Goal: Task Accomplishment & Management: Use online tool/utility

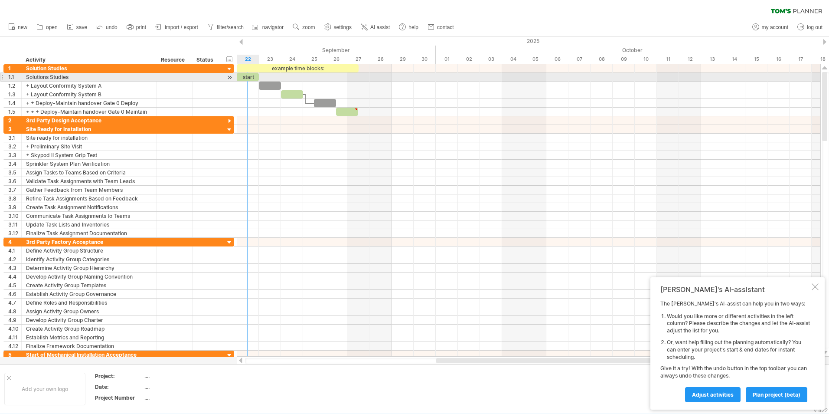
click at [251, 76] on div "start" at bounding box center [248, 77] width 22 height 8
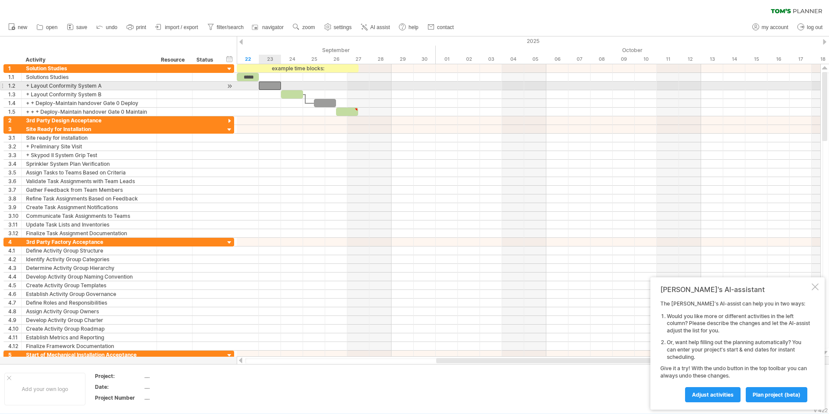
click at [275, 85] on div at bounding box center [270, 86] width 22 height 8
click at [268, 82] on div at bounding box center [270, 86] width 22 height 8
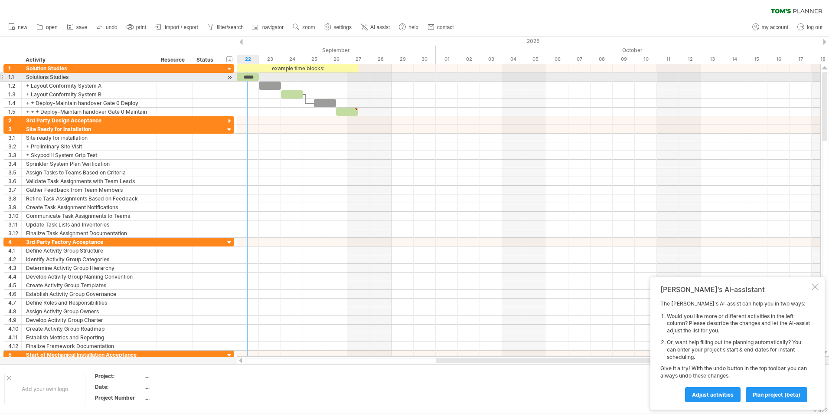
click at [250, 75] on div "*****" at bounding box center [248, 77] width 22 height 8
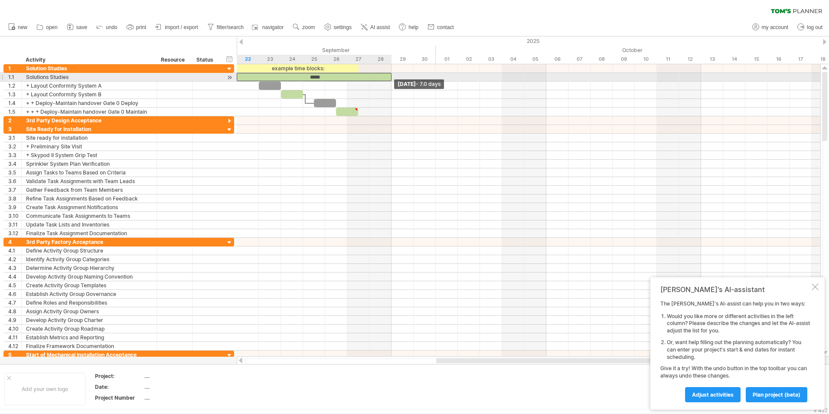
drag, startPoint x: 259, startPoint y: 75, endPoint x: 389, endPoint y: 79, distance: 129.3
click at [389, 79] on div "*****" at bounding box center [314, 77] width 155 height 8
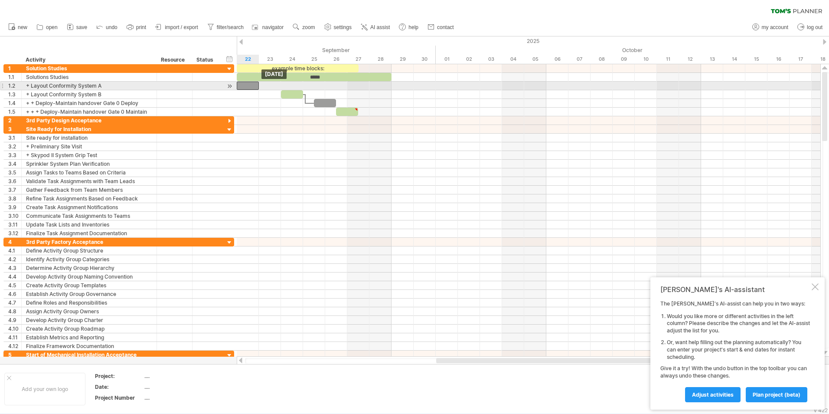
drag, startPoint x: 265, startPoint y: 85, endPoint x: 248, endPoint y: 85, distance: 17.3
click at [248, 85] on div at bounding box center [248, 86] width 22 height 8
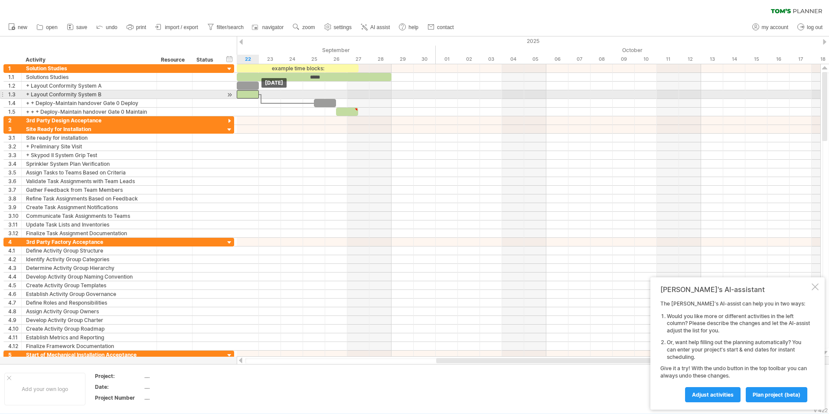
drag, startPoint x: 291, startPoint y: 94, endPoint x: 251, endPoint y: 93, distance: 39.5
click at [251, 93] on div at bounding box center [248, 94] width 22 height 8
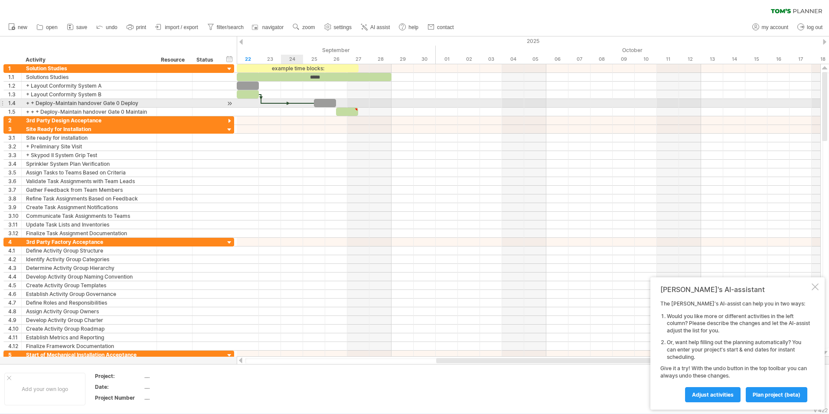
click at [288, 102] on div at bounding box center [288, 103] width 53 height 3
drag, startPoint x: 287, startPoint y: 101, endPoint x: 265, endPoint y: 102, distance: 21.3
click at [265, 102] on div at bounding box center [288, 103] width 53 height 3
drag, startPoint x: 324, startPoint y: 104, endPoint x: 282, endPoint y: 102, distance: 41.7
click at [282, 102] on div at bounding box center [281, 103] width 22 height 8
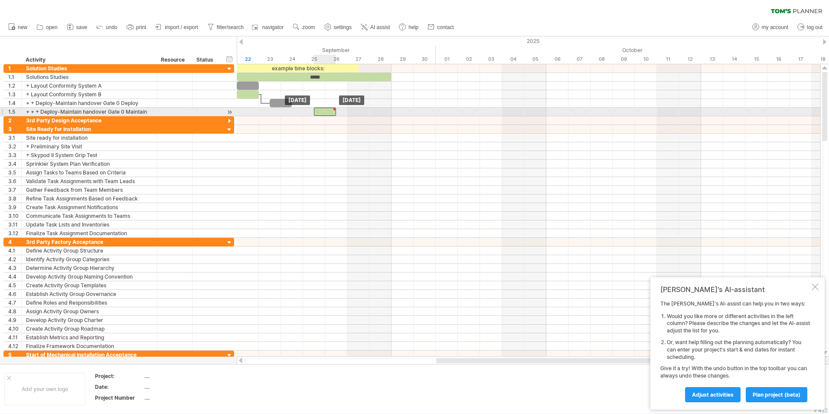
drag, startPoint x: 343, startPoint y: 109, endPoint x: 316, endPoint y: 109, distance: 26.9
click at [316, 109] on div at bounding box center [325, 112] width 22 height 8
click at [334, 108] on div at bounding box center [334, 110] width 4 height 4
type textarea "**********"
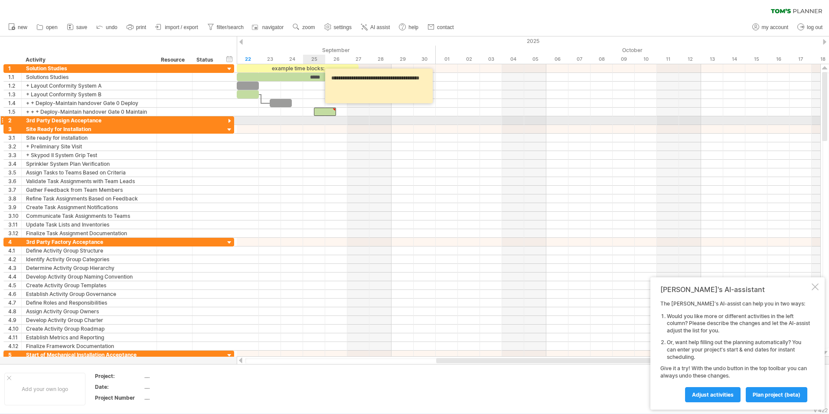
click at [313, 124] on div at bounding box center [529, 120] width 584 height 9
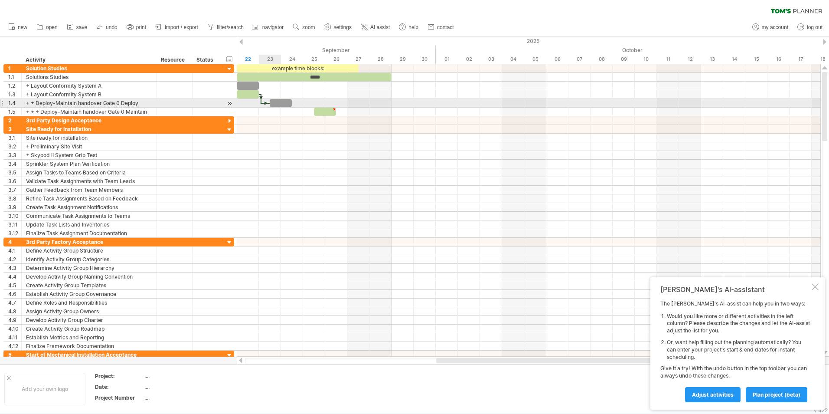
click at [279, 104] on div at bounding box center [281, 103] width 22 height 8
click at [266, 102] on div at bounding box center [266, 103] width 9 height 3
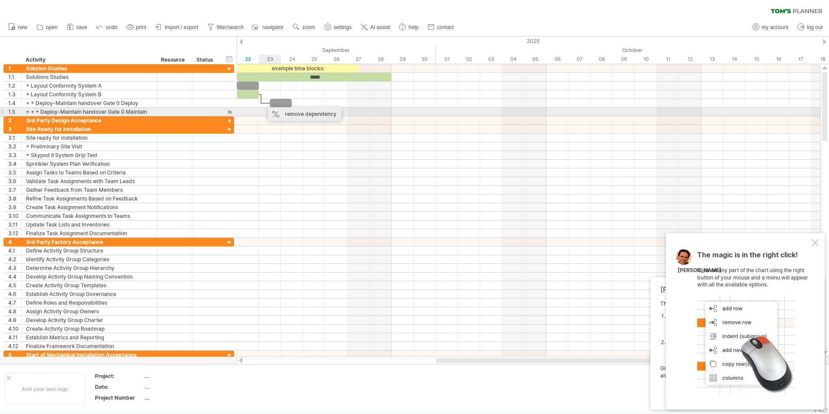
click at [281, 114] on div "remove dependency" at bounding box center [305, 114] width 74 height 14
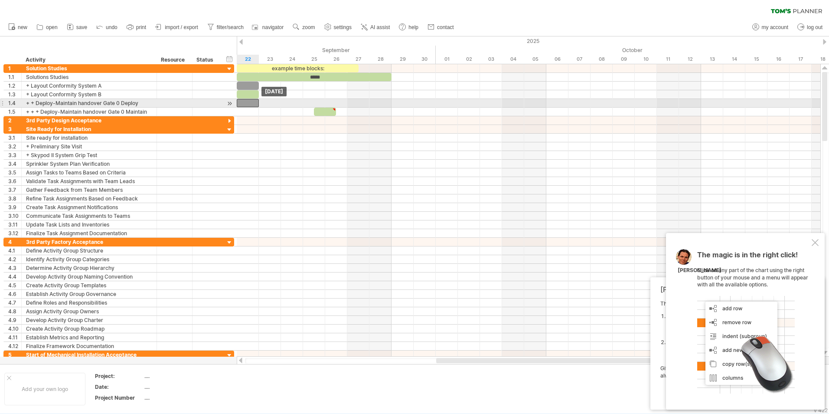
drag, startPoint x: 275, startPoint y: 101, endPoint x: 247, endPoint y: 101, distance: 28.2
click at [247, 101] on div at bounding box center [248, 103] width 22 height 8
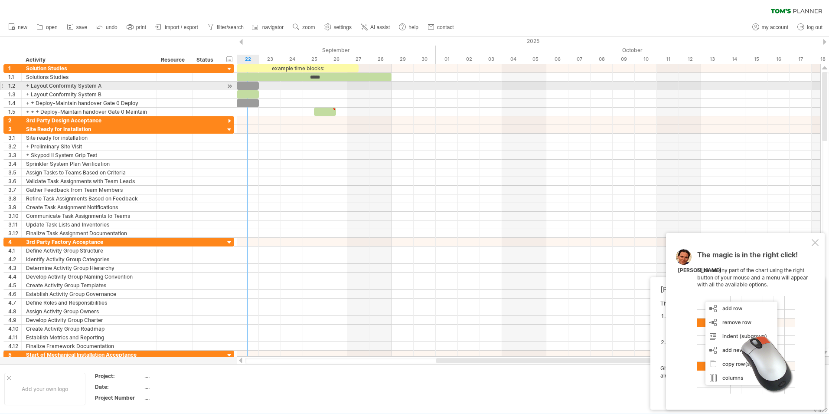
click at [255, 87] on div at bounding box center [248, 86] width 22 height 8
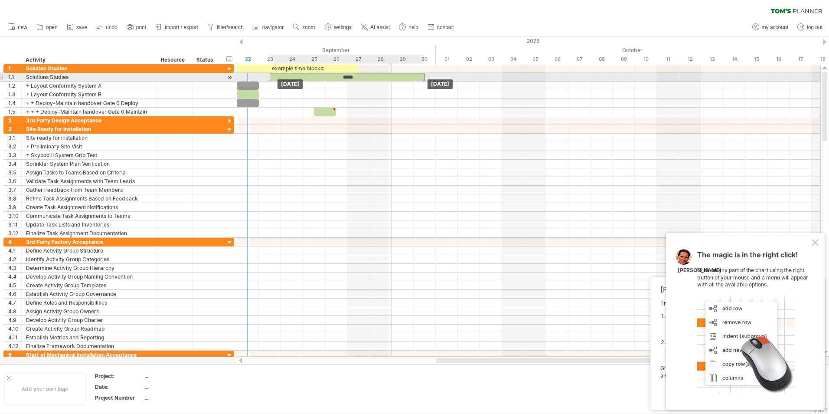
drag, startPoint x: 250, startPoint y: 78, endPoint x: 288, endPoint y: 80, distance: 37.8
click at [288, 80] on div "example time blocks: ***** [DATE] [DATE]" at bounding box center [529, 210] width 584 height 292
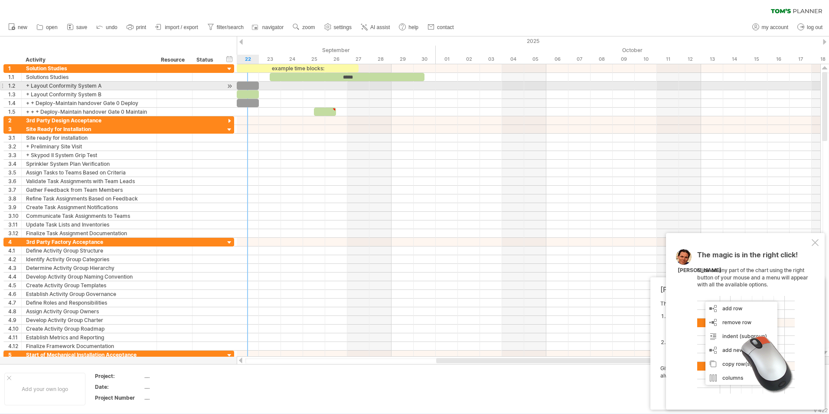
click at [258, 85] on span at bounding box center [258, 86] width 3 height 8
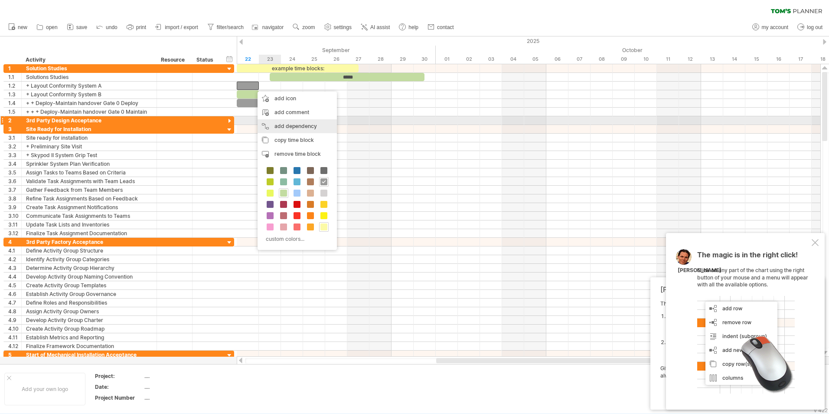
click at [298, 124] on div "add dependency You can use dependencies when you require tasks to be done in a …" at bounding box center [297, 126] width 79 height 14
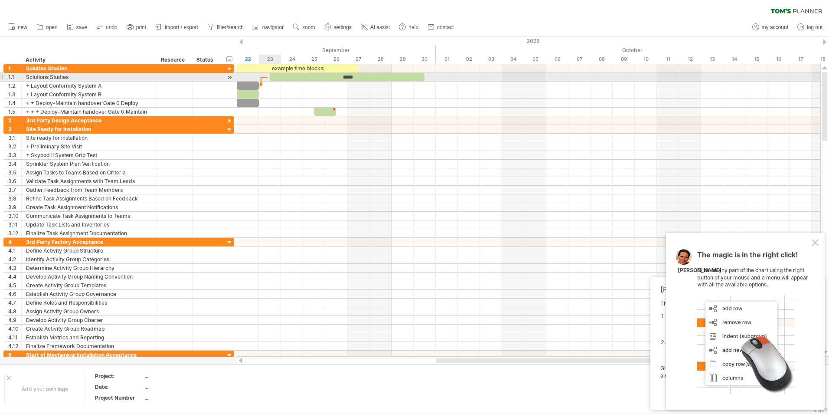
click at [268, 76] on div at bounding box center [529, 77] width 584 height 9
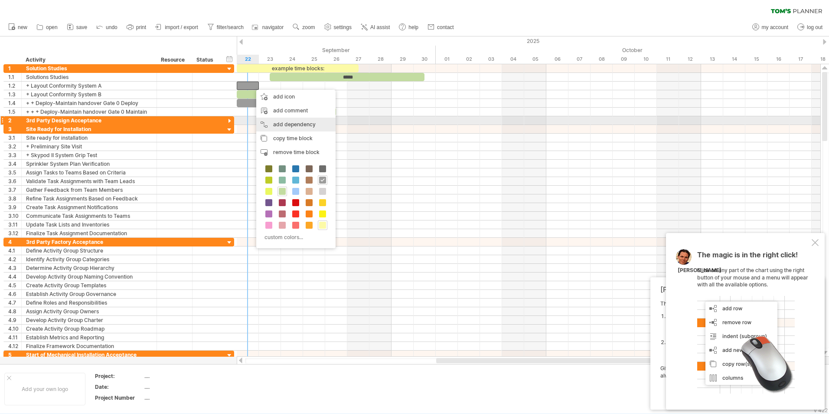
click at [279, 123] on div "add dependency You can use dependencies when you require tasks to be done in a …" at bounding box center [295, 125] width 79 height 14
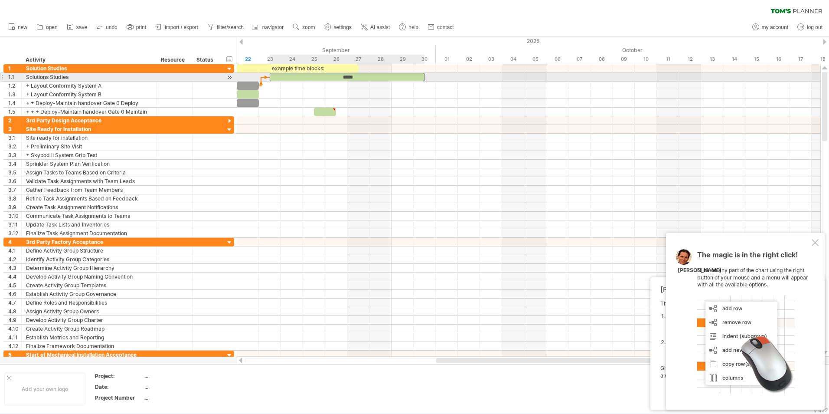
click at [280, 76] on div "*****" at bounding box center [347, 77] width 155 height 8
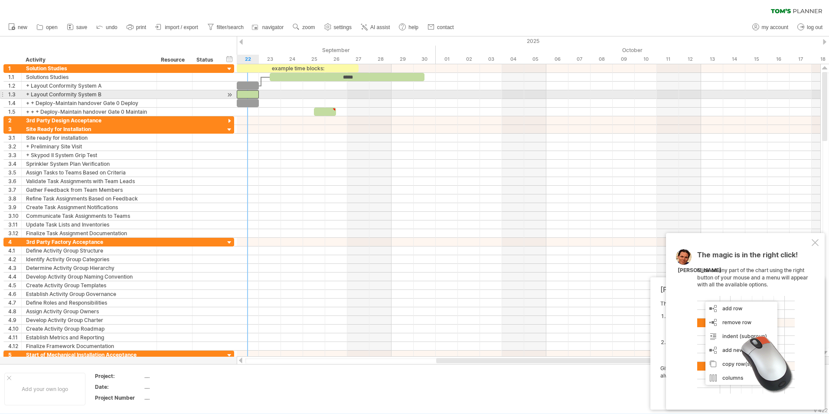
click at [255, 94] on div at bounding box center [248, 94] width 22 height 8
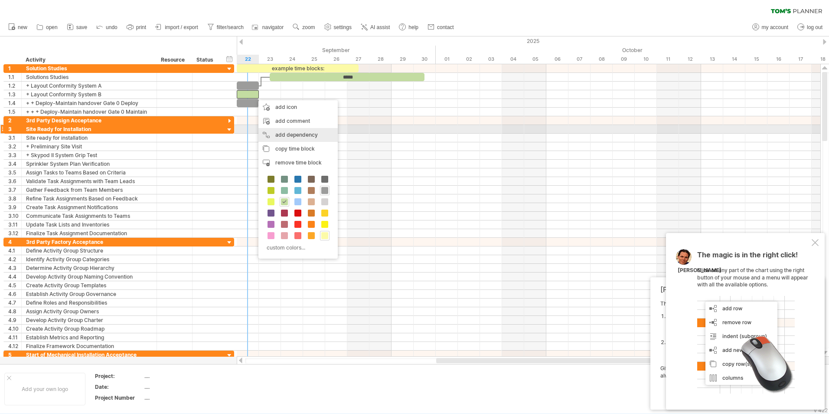
click at [289, 134] on div "add dependency You can use dependencies when you require tasks to be done in a …" at bounding box center [297, 135] width 79 height 14
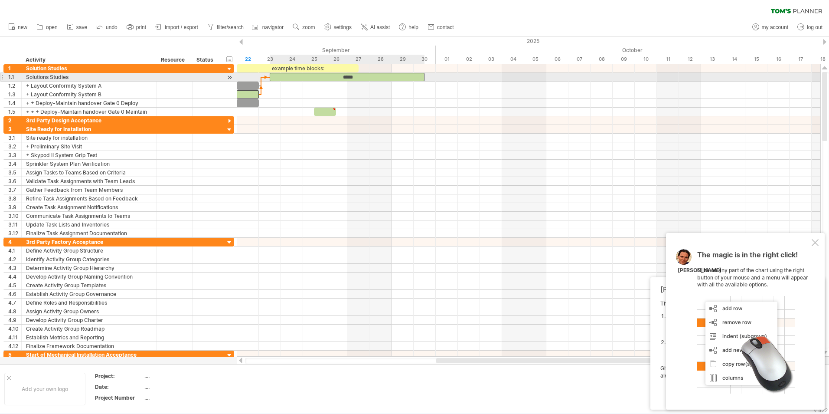
click at [282, 75] on div "*****" at bounding box center [347, 77] width 155 height 8
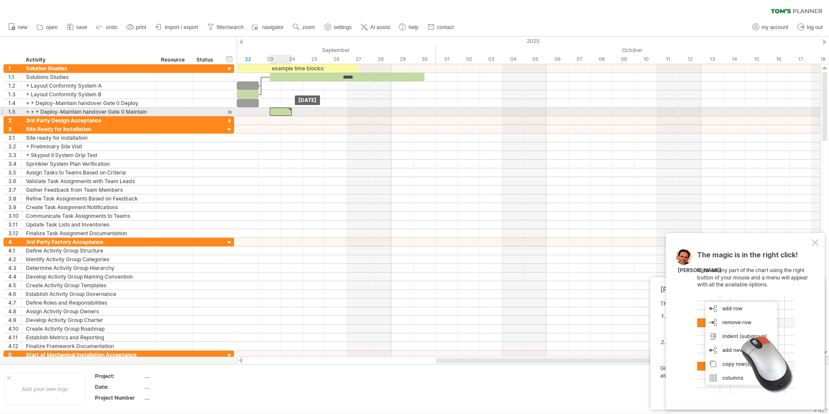
drag, startPoint x: 317, startPoint y: 112, endPoint x: 272, endPoint y: 111, distance: 44.7
click at [272, 111] on div at bounding box center [281, 112] width 22 height 8
drag, startPoint x: 251, startPoint y: 104, endPoint x: 249, endPoint y: 111, distance: 7.7
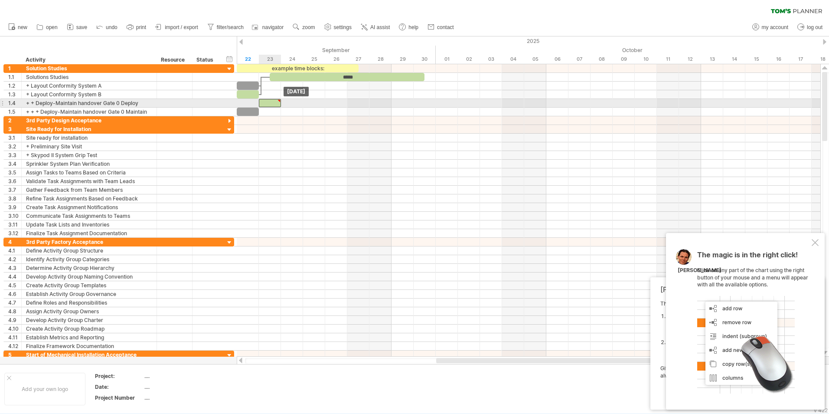
drag, startPoint x: 280, startPoint y: 110, endPoint x: 270, endPoint y: 102, distance: 12.7
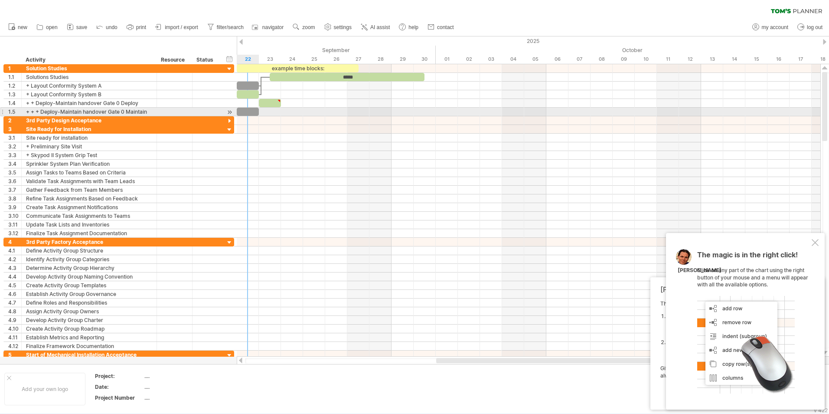
click at [249, 111] on div at bounding box center [248, 112] width 22 height 8
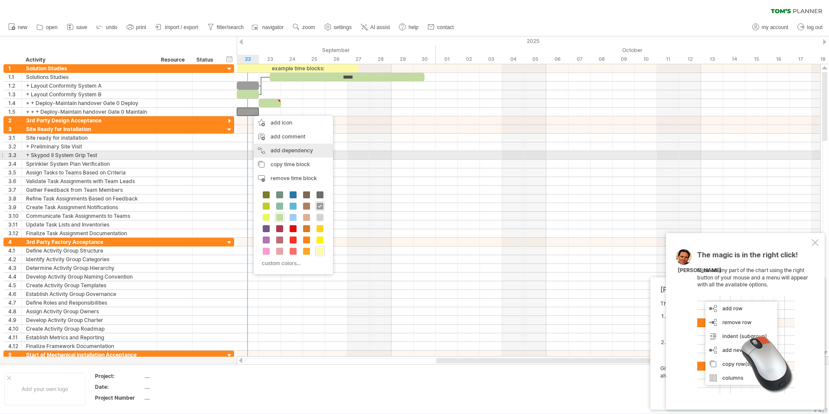
click at [294, 153] on div "add dependency You can use dependencies when you require tasks to be done in a …" at bounding box center [293, 151] width 79 height 14
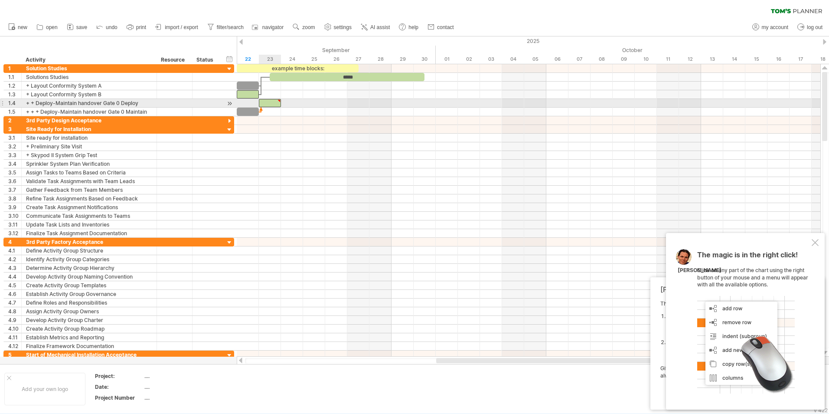
click at [273, 103] on div at bounding box center [270, 103] width 22 height 8
drag, startPoint x: 273, startPoint y: 103, endPoint x: 285, endPoint y: 103, distance: 11.7
click at [285, 103] on div at bounding box center [281, 103] width 22 height 8
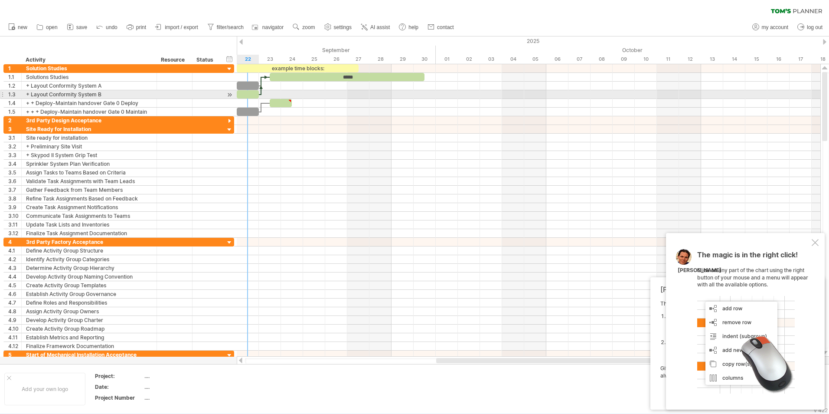
click at [254, 95] on div at bounding box center [248, 94] width 22 height 8
drag, startPoint x: 258, startPoint y: 95, endPoint x: 264, endPoint y: 95, distance: 5.2
click at [264, 95] on div "example time blocks: ***** [DATE] - 1.0 days [DATE]" at bounding box center [529, 210] width 584 height 292
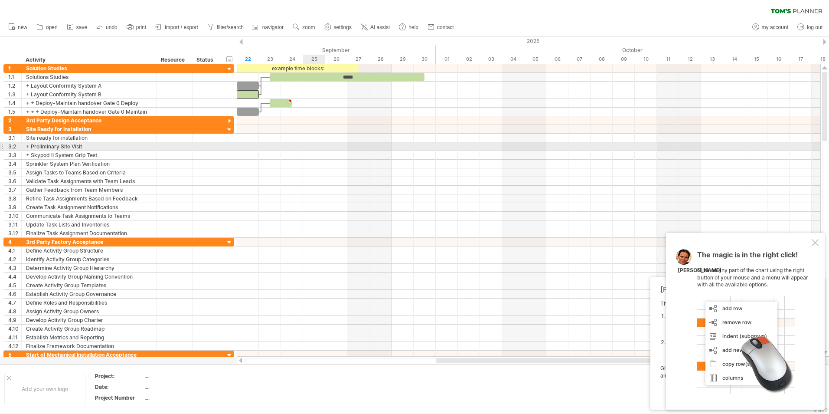
click at [316, 148] on div at bounding box center [529, 146] width 584 height 9
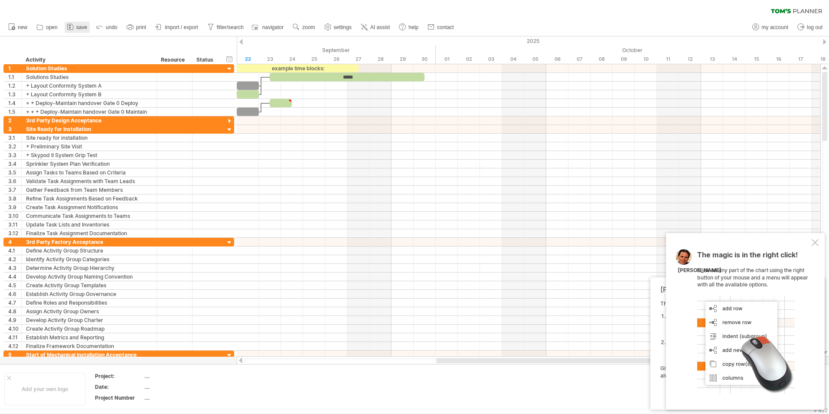
click at [83, 30] on span "save" at bounding box center [81, 27] width 11 height 6
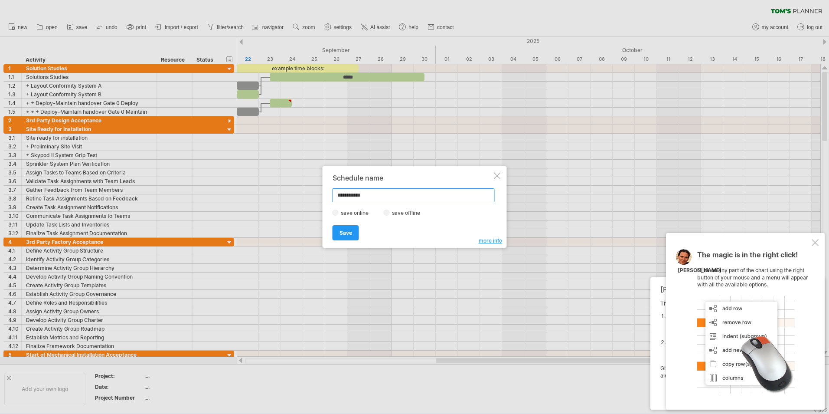
click at [361, 194] on input "**********" at bounding box center [414, 195] width 162 height 14
type input "*"
type input "**********"
click at [339, 229] on link "Save" at bounding box center [346, 232] width 26 height 15
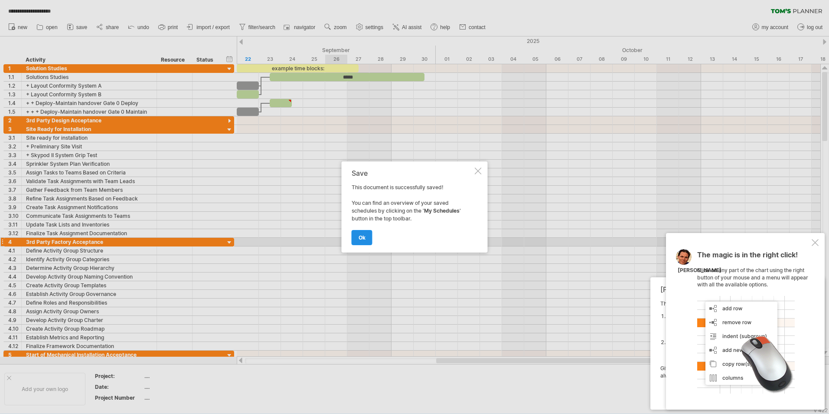
click at [363, 233] on link "ok" at bounding box center [362, 237] width 21 height 15
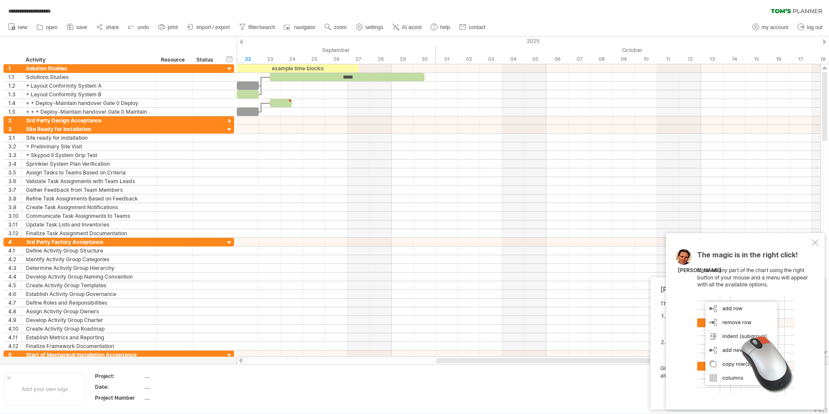
click at [595, 3] on div "**********" at bounding box center [414, 9] width 829 height 18
